Goal: Information Seeking & Learning: Learn about a topic

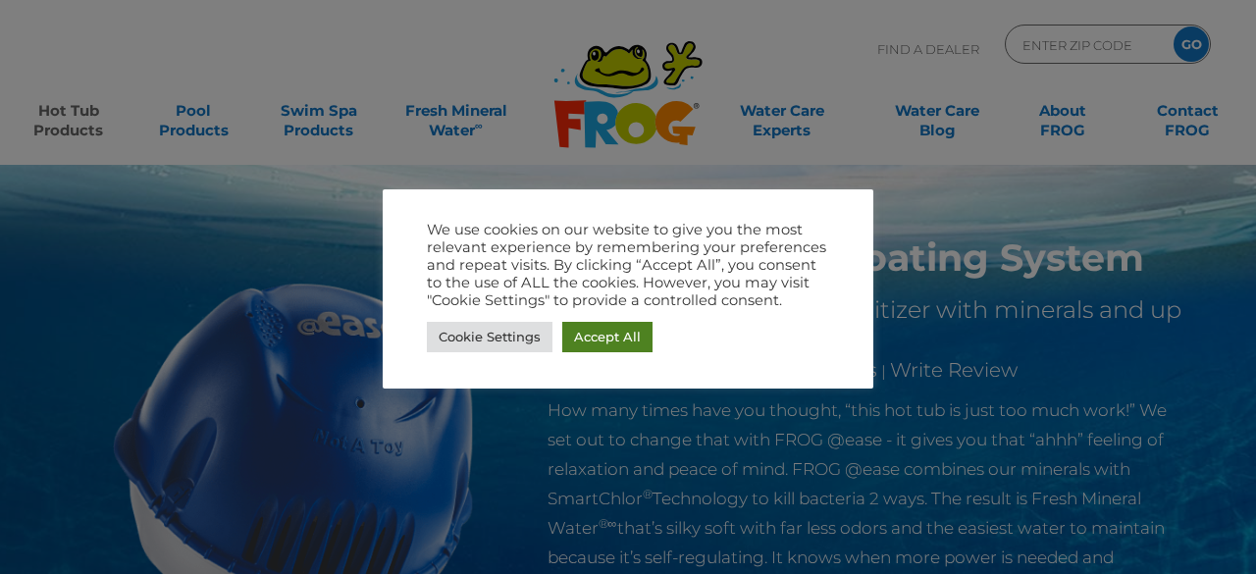
click at [603, 342] on link "Accept All" at bounding box center [607, 337] width 90 height 30
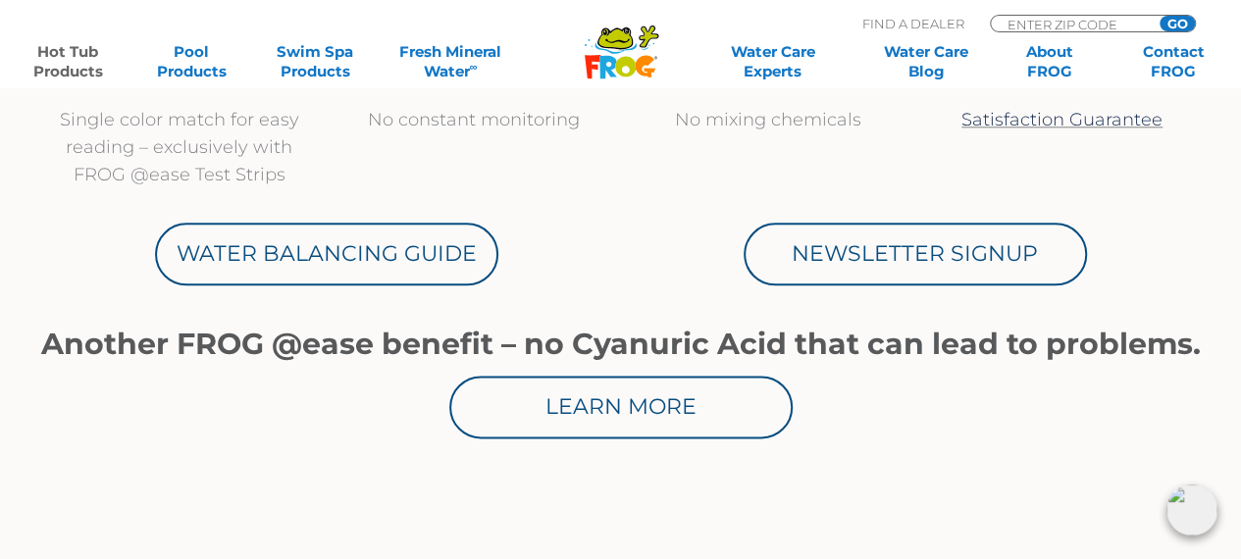
scroll to position [1058, 0]
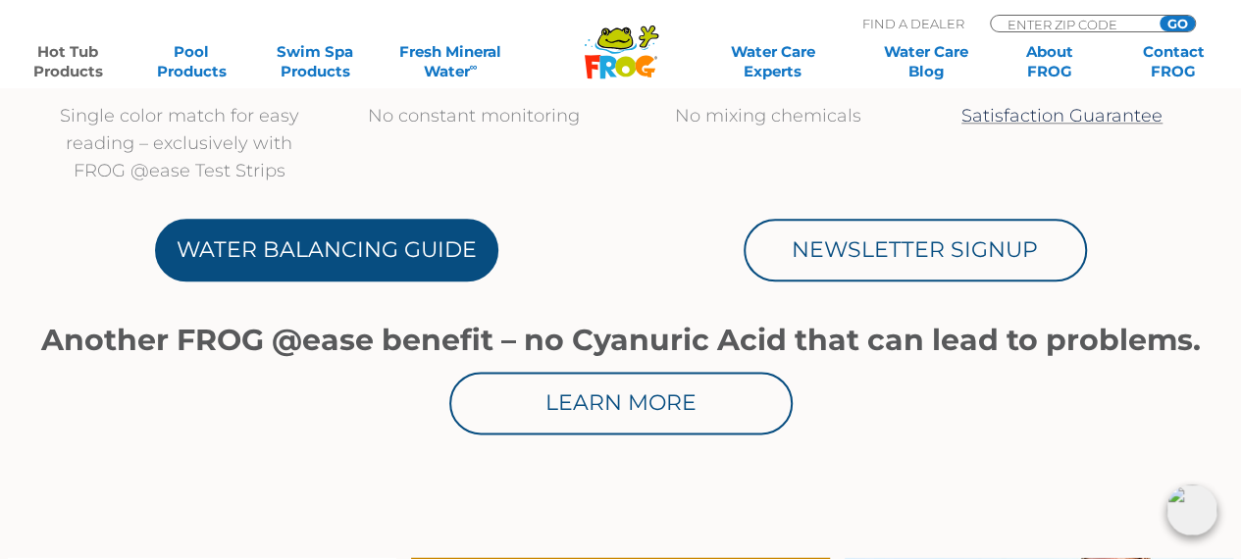
click at [378, 264] on link "Water Balancing Guide" at bounding box center [326, 250] width 343 height 63
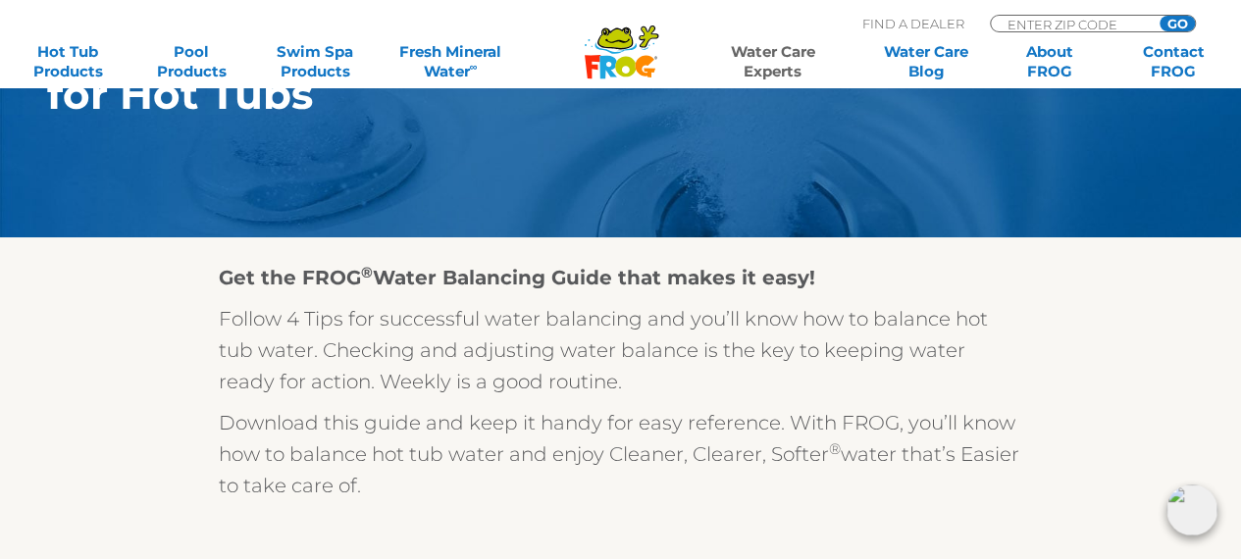
scroll to position [356, 0]
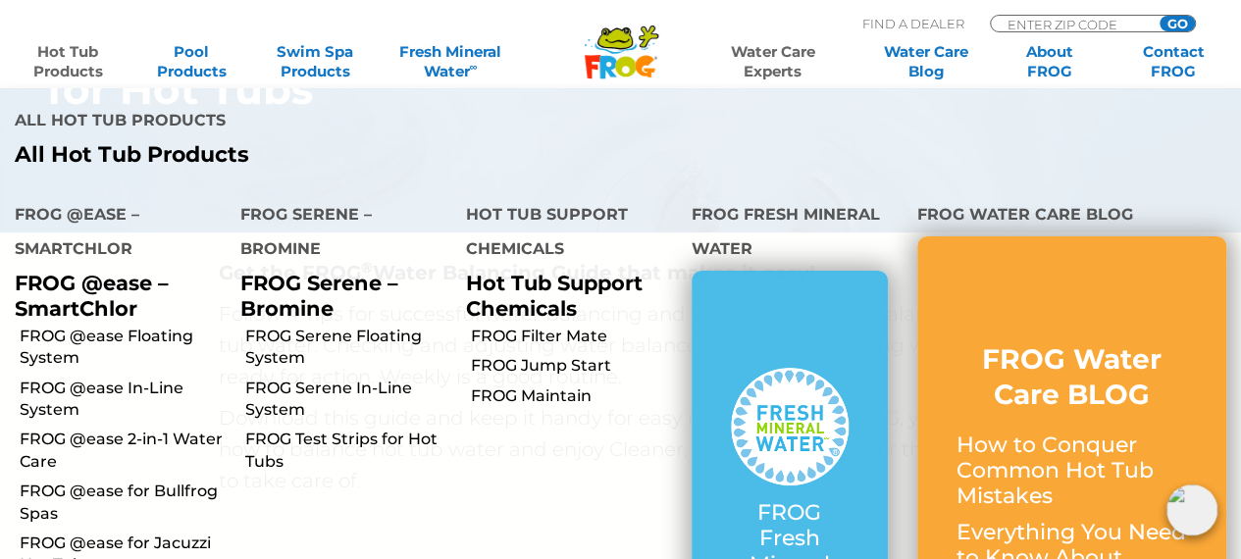
click at [47, 62] on link "Hot Tub Products" at bounding box center [68, 61] width 96 height 39
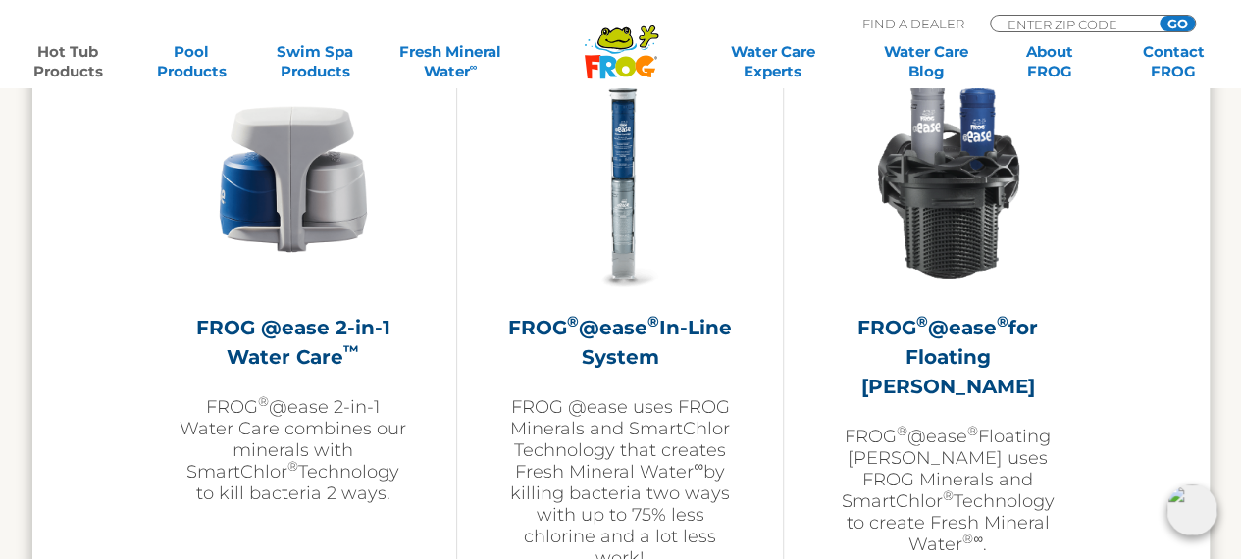
scroll to position [2862, 0]
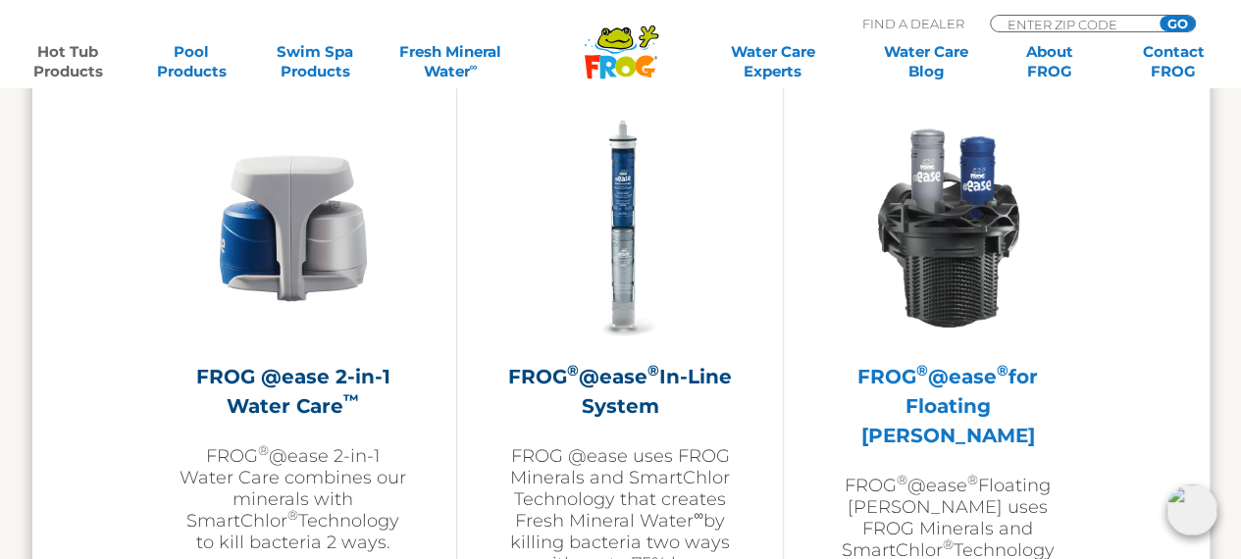
click at [948, 269] on img at bounding box center [948, 229] width 228 height 228
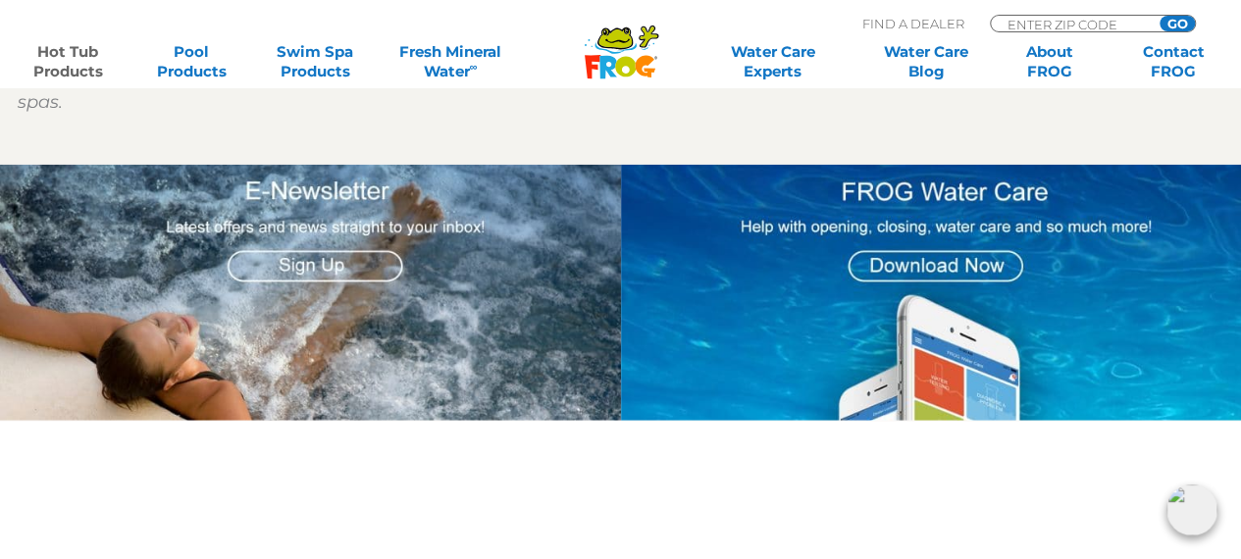
scroll to position [2389, 0]
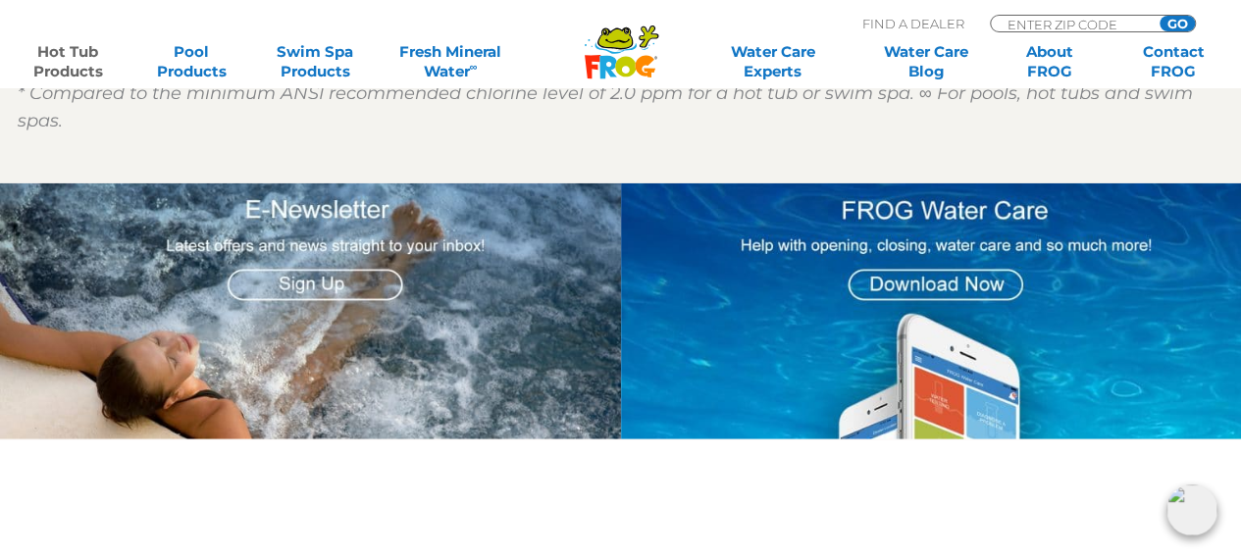
click at [1234, 284] on img at bounding box center [931, 312] width 621 height 257
